Goal: Navigation & Orientation: Find specific page/section

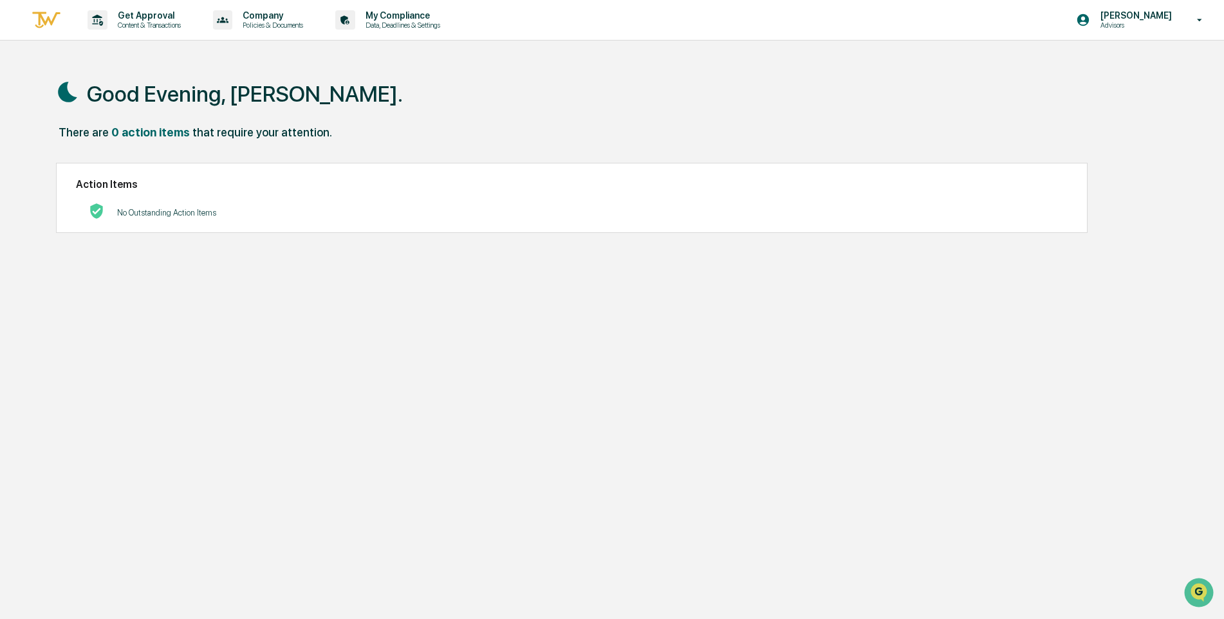
click at [166, 214] on p "No Outstanding Action Items" at bounding box center [166, 213] width 99 height 10
click at [388, 20] on p "My Compliance" at bounding box center [400, 15] width 91 height 10
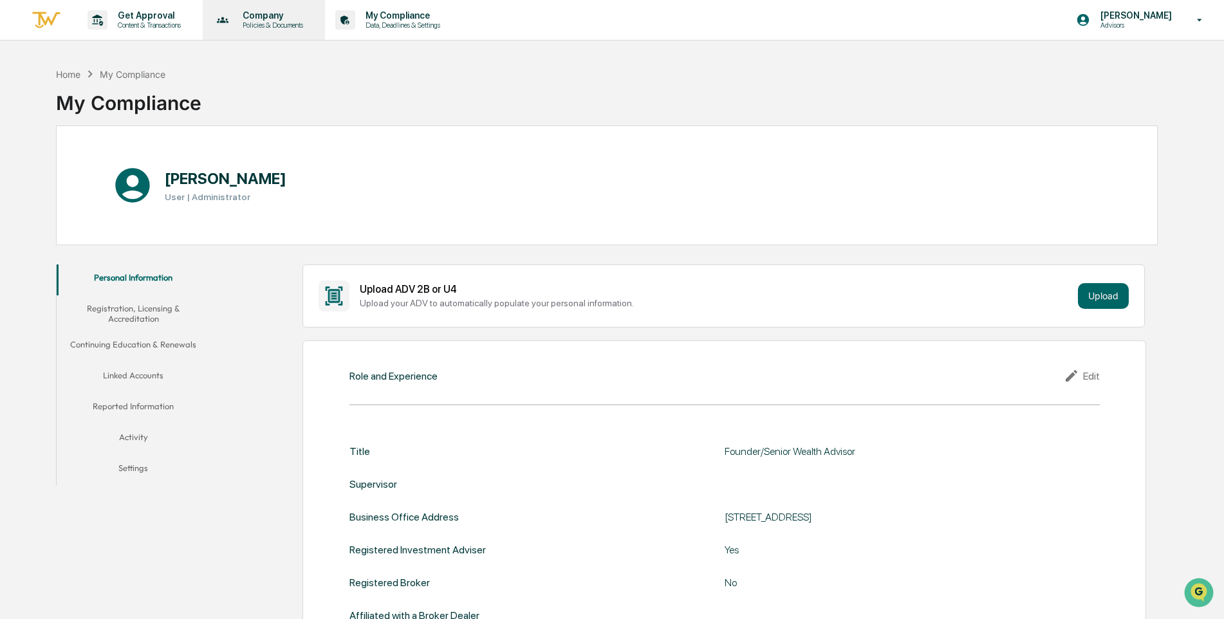
click at [266, 17] on p "Company" at bounding box center [270, 15] width 77 height 10
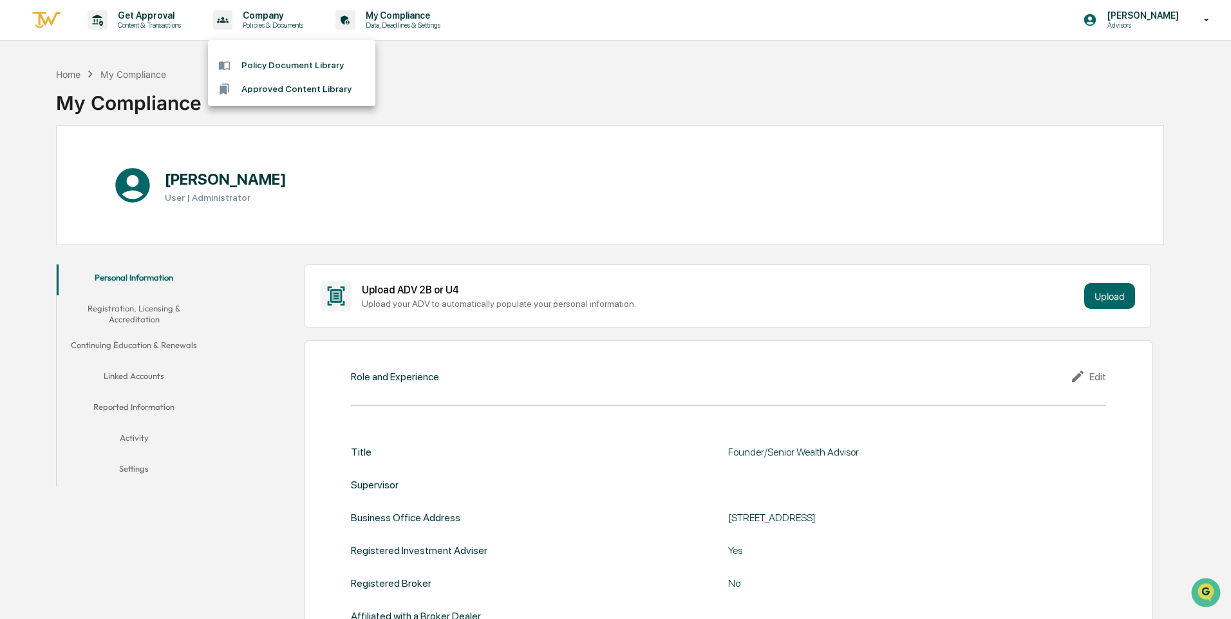
click at [293, 88] on li "Approved Content Library" at bounding box center [291, 89] width 167 height 24
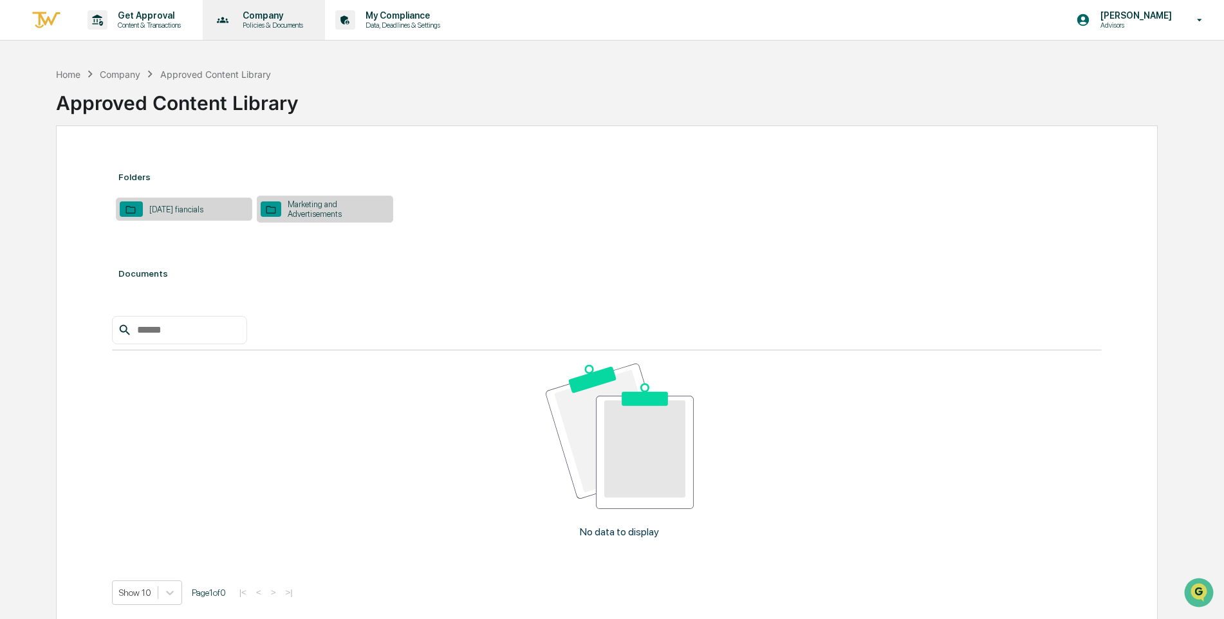
click at [281, 12] on p "Company" at bounding box center [270, 15] width 77 height 10
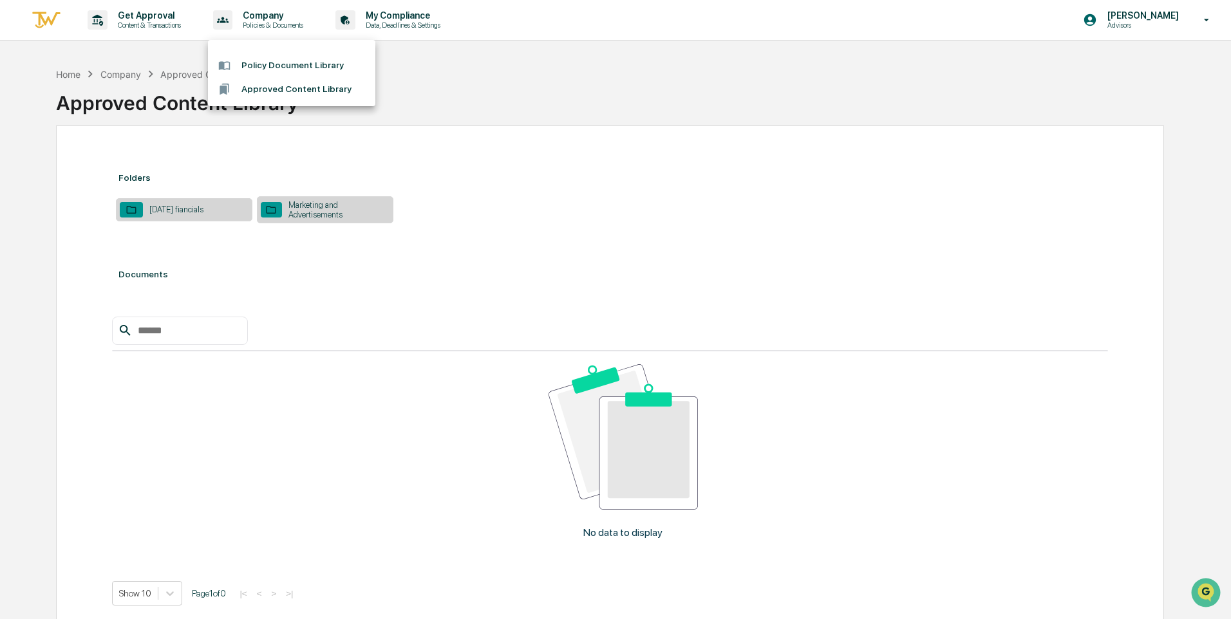
click at [286, 66] on li "Policy Document Library" at bounding box center [291, 65] width 167 height 24
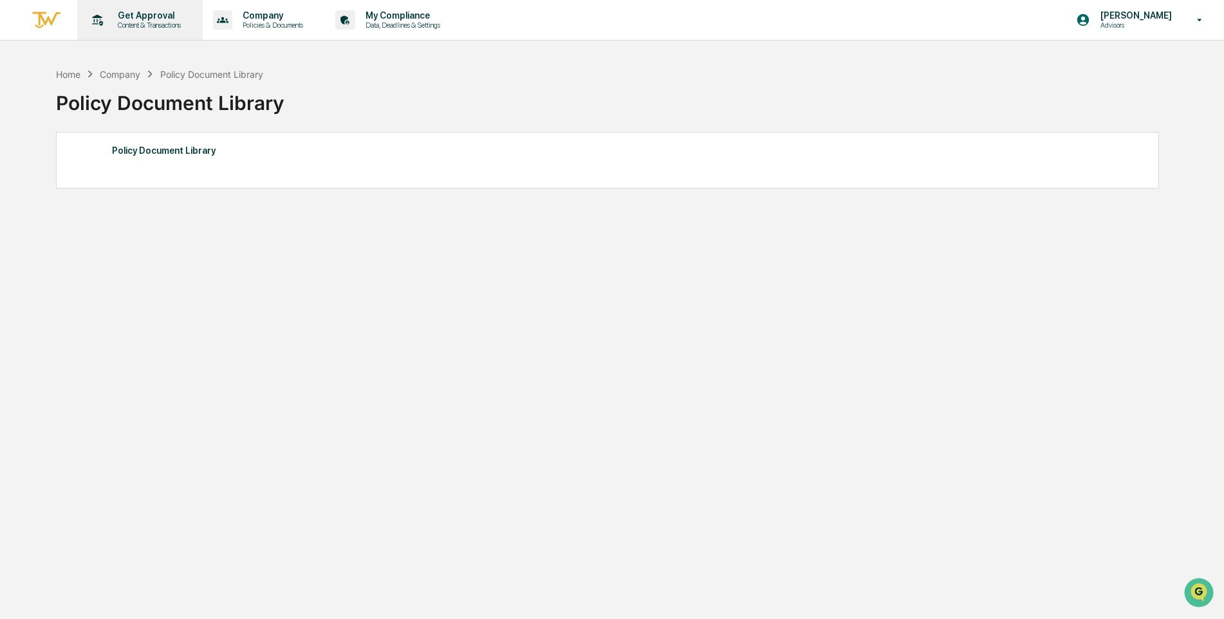
click at [167, 26] on p "Content & Transactions" at bounding box center [147, 25] width 80 height 9
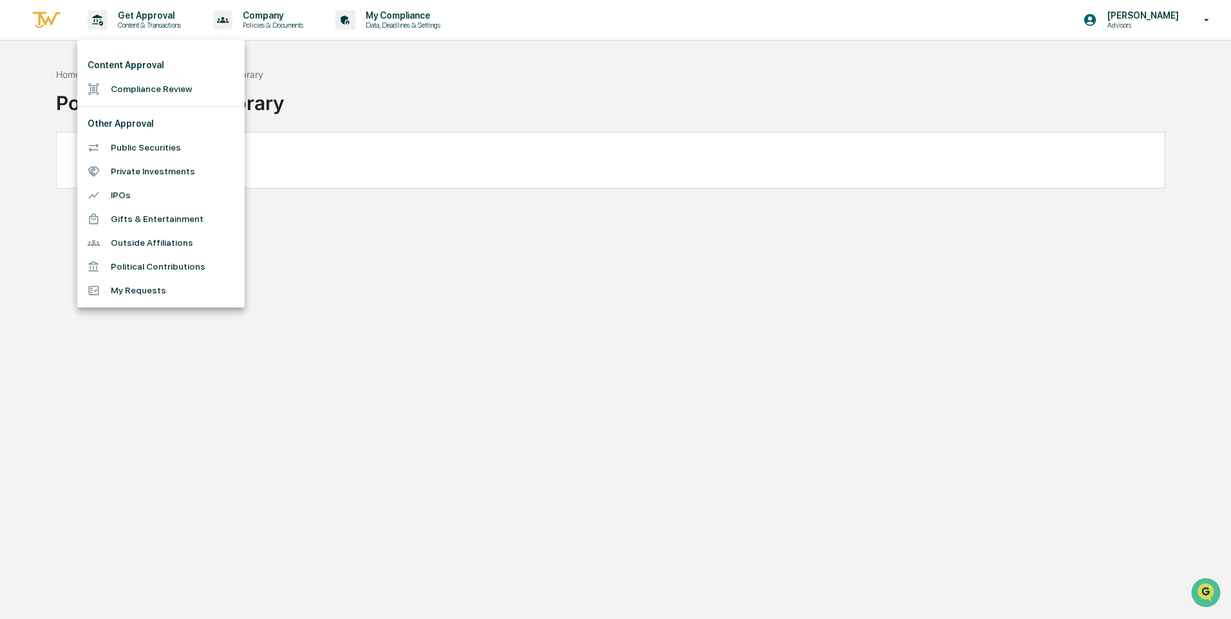
drag, startPoint x: 167, startPoint y: 26, endPoint x: 359, endPoint y: 84, distance: 200.2
click at [359, 84] on div at bounding box center [615, 309] width 1231 height 619
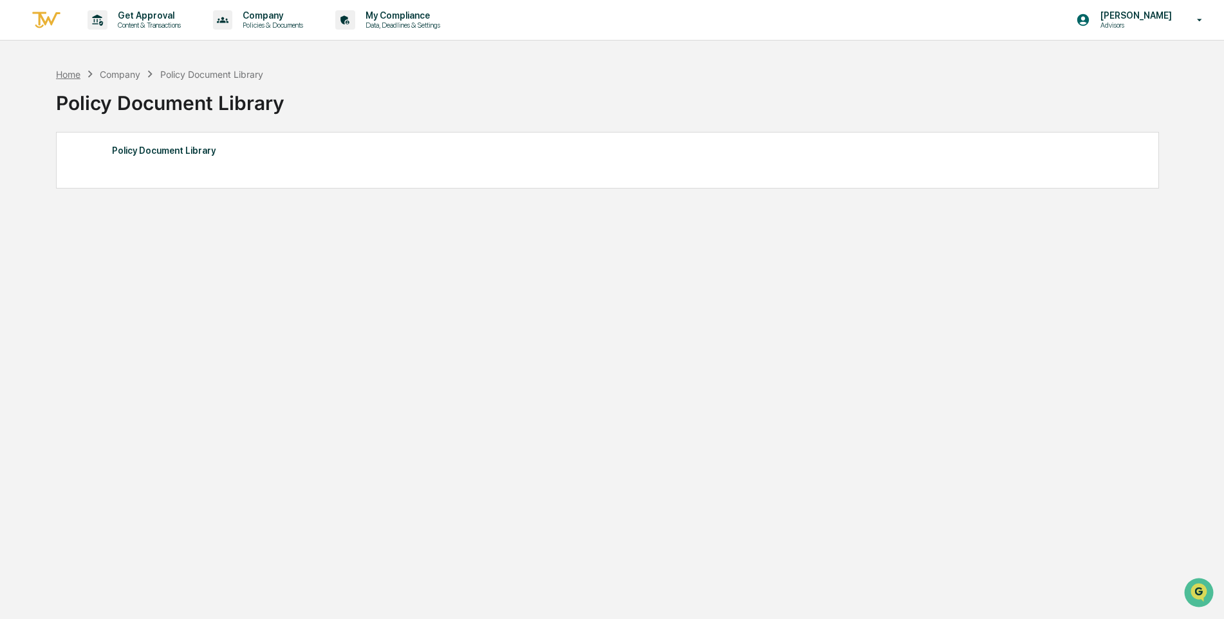
click at [74, 70] on div "Home" at bounding box center [68, 74] width 24 height 11
